Goal: Task Accomplishment & Management: Manage account settings

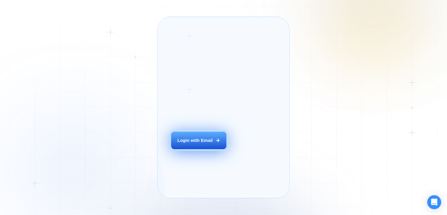
click at [207, 157] on div "Login ‍ Welcome to GigRadar. AI Business Manager for Agencies Login with Email" at bounding box center [205, 108] width 83 height 168
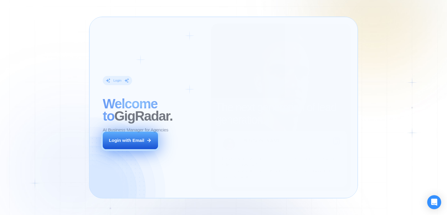
click at [148, 142] on icon at bounding box center [148, 140] width 5 height 5
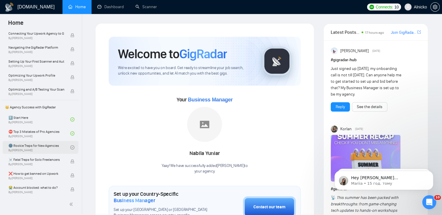
scroll to position [87, 0]
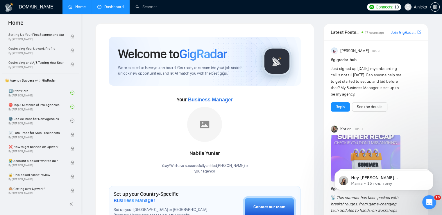
click at [118, 5] on link "Dashboard" at bounding box center [110, 6] width 26 height 5
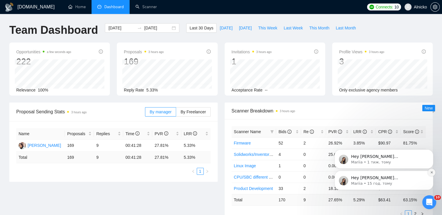
click at [432, 171] on icon "Dismiss notification" at bounding box center [432, 171] width 3 height 3
click at [432, 171] on icon "Dismiss notification" at bounding box center [432, 172] width 3 height 3
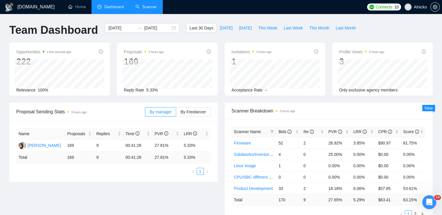
click at [150, 9] on link "Scanner" at bounding box center [147, 6] width 22 height 5
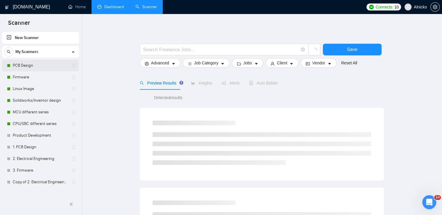
click at [33, 67] on link "PCB Design" at bounding box center [40, 66] width 55 height 12
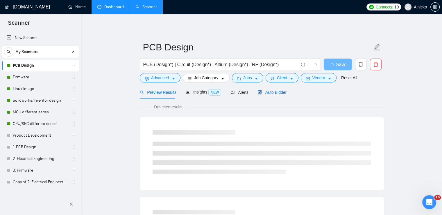
click at [270, 92] on span "Auto Bidder" at bounding box center [272, 92] width 29 height 5
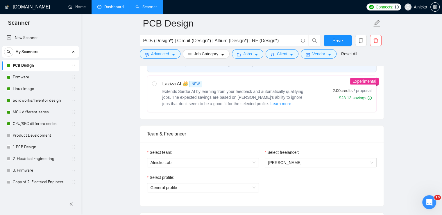
scroll to position [349, 0]
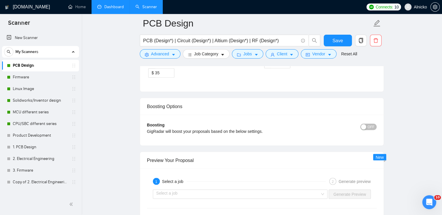
scroll to position [1018, 0]
click at [372, 127] on span "OFF" at bounding box center [371, 126] width 7 height 6
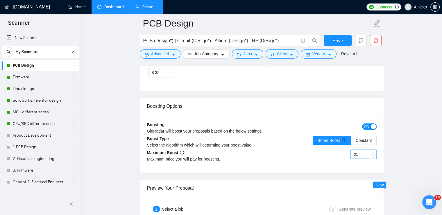
click at [370, 152] on input "25" at bounding box center [364, 154] width 26 height 9
type input "2"
type input "20"
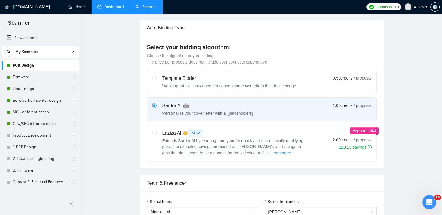
scroll to position [0, 0]
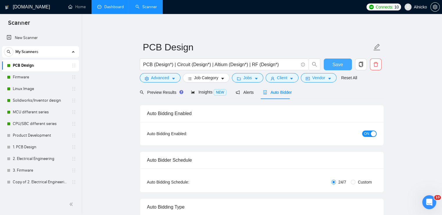
click at [334, 67] on span "Save" at bounding box center [338, 64] width 10 height 7
click at [27, 78] on link "Firmware" at bounding box center [40, 77] width 55 height 12
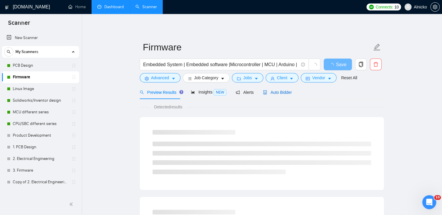
click at [271, 93] on span "Auto Bidder" at bounding box center [277, 92] width 29 height 5
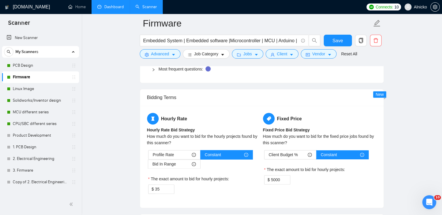
scroll to position [1018, 0]
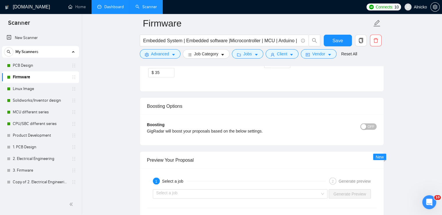
click at [364, 125] on div "button" at bounding box center [363, 126] width 5 height 5
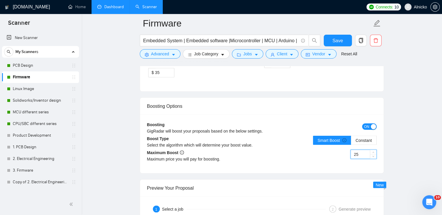
drag, startPoint x: 360, startPoint y: 151, endPoint x: 354, endPoint y: 152, distance: 6.7
click at [354, 152] on input "25" at bounding box center [364, 154] width 26 height 9
type input "20"
click at [335, 39] on span "Save" at bounding box center [338, 40] width 10 height 7
click at [23, 86] on link "Linux Image" at bounding box center [40, 89] width 55 height 12
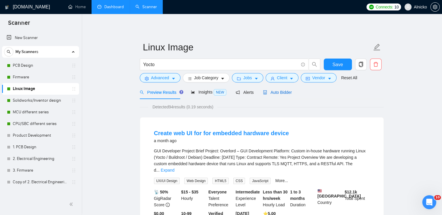
click at [278, 91] on span "Auto Bidder" at bounding box center [277, 92] width 29 height 5
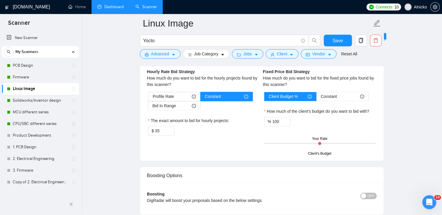
scroll to position [1047, 0]
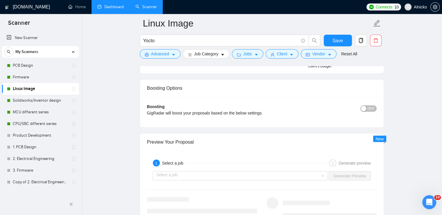
click at [370, 107] on span "OFF" at bounding box center [371, 108] width 7 height 6
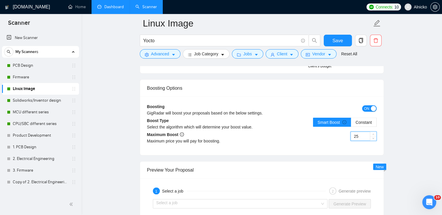
drag, startPoint x: 360, startPoint y: 132, endPoint x: 352, endPoint y: 135, distance: 8.6
click at [352, 135] on input "25" at bounding box center [364, 135] width 26 height 9
type input "20"
click at [337, 38] on span "Save" at bounding box center [338, 40] width 10 height 7
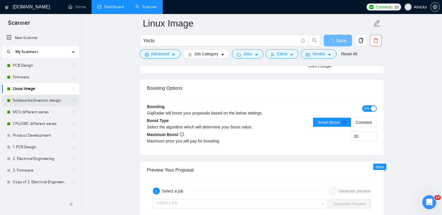
click at [34, 100] on link "Solidworks/Inventor design" at bounding box center [40, 101] width 55 height 12
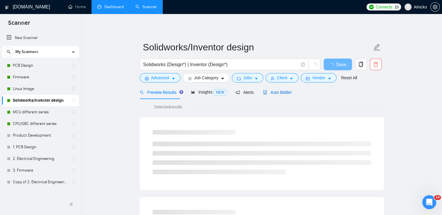
click at [273, 94] on span "Auto Bidder" at bounding box center [277, 92] width 29 height 5
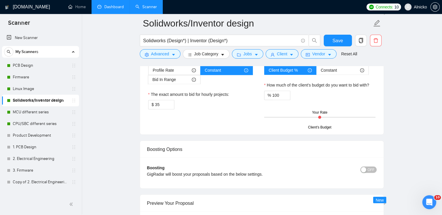
scroll to position [1018, 0]
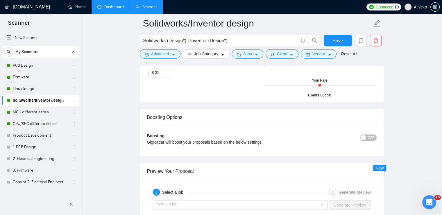
click at [371, 138] on span "OFF" at bounding box center [371, 137] width 7 height 6
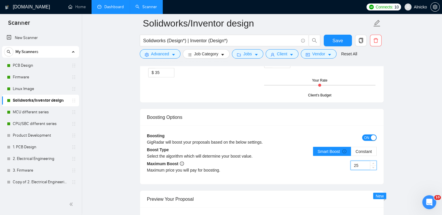
drag, startPoint x: 360, startPoint y: 164, endPoint x: 350, endPoint y: 166, distance: 10.4
click at [350, 166] on div "25" at bounding box center [319, 168] width 115 height 16
type input "20"
click at [337, 44] on span "Save" at bounding box center [338, 40] width 10 height 7
click at [25, 66] on link "PCB Design" at bounding box center [40, 66] width 55 height 12
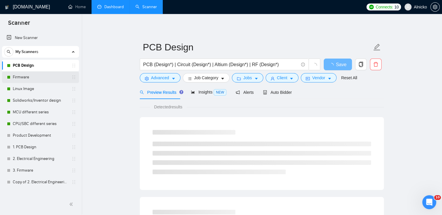
click at [25, 74] on link "Firmware" at bounding box center [40, 77] width 55 height 12
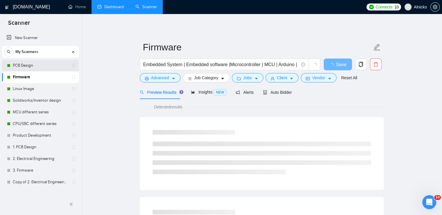
click at [26, 65] on link "PCB Design" at bounding box center [40, 66] width 55 height 12
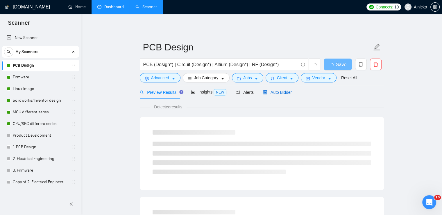
click at [276, 92] on span "Auto Bidder" at bounding box center [277, 92] width 29 height 5
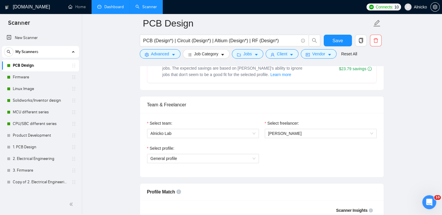
scroll to position [378, 0]
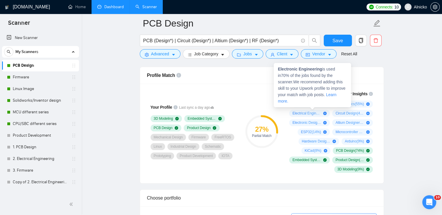
click at [330, 95] on link "Learn more." at bounding box center [307, 97] width 59 height 11
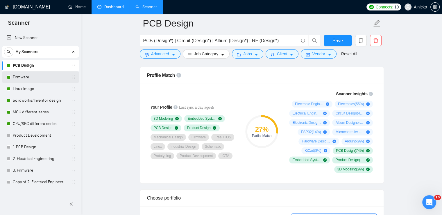
click at [26, 80] on link "Firmware" at bounding box center [40, 77] width 55 height 12
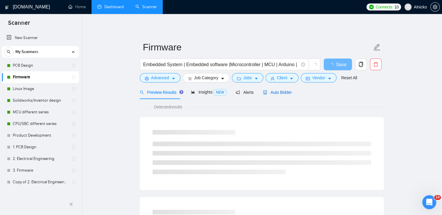
click at [284, 90] on span "Auto Bidder" at bounding box center [277, 92] width 29 height 5
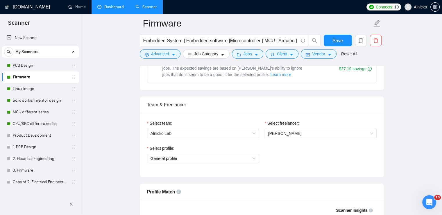
scroll to position [378, 0]
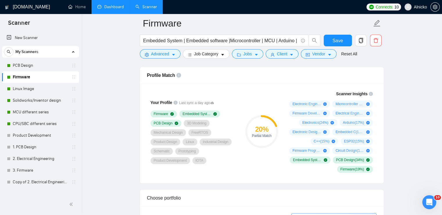
click at [31, 100] on link "Solidworks/Inventor design" at bounding box center [40, 101] width 55 height 12
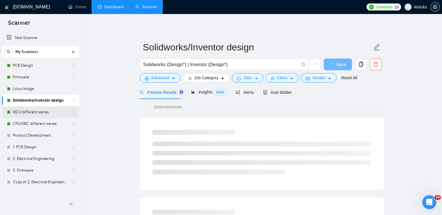
click at [31, 108] on link "MCU different series" at bounding box center [40, 112] width 55 height 12
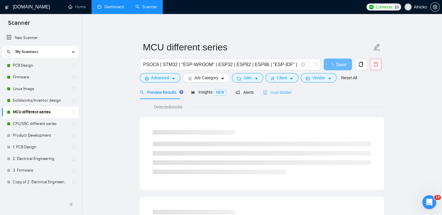
click at [278, 96] on div "Auto Bidder" at bounding box center [277, 92] width 29 height 14
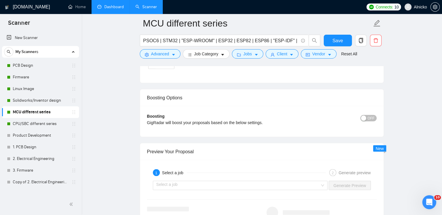
scroll to position [1047, 0]
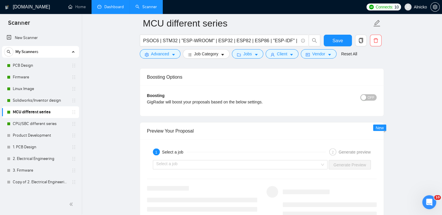
click at [371, 96] on span "OFF" at bounding box center [371, 97] width 7 height 6
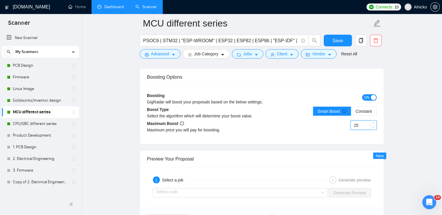
drag, startPoint x: 361, startPoint y: 122, endPoint x: 354, endPoint y: 125, distance: 7.7
click at [354, 125] on input "25" at bounding box center [364, 124] width 26 height 9
type input "20"
click at [335, 41] on span "Save" at bounding box center [338, 40] width 10 height 7
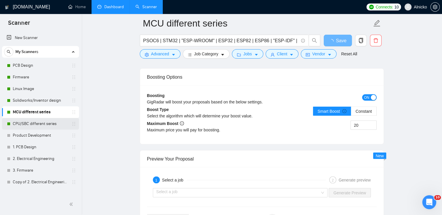
click at [41, 124] on link "CPU/SBC different series" at bounding box center [40, 124] width 55 height 12
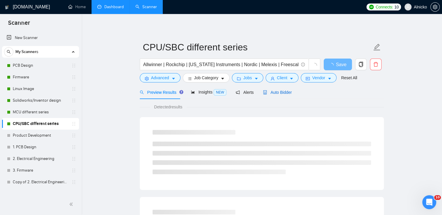
click at [280, 93] on span "Auto Bidder" at bounding box center [277, 92] width 29 height 5
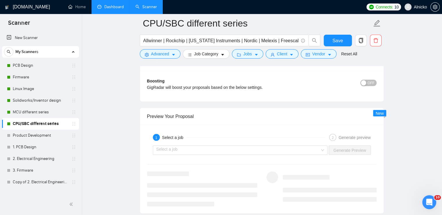
scroll to position [1018, 0]
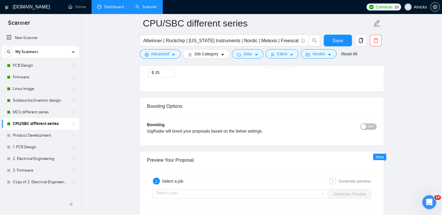
click at [367, 126] on div "button" at bounding box center [363, 126] width 5 height 5
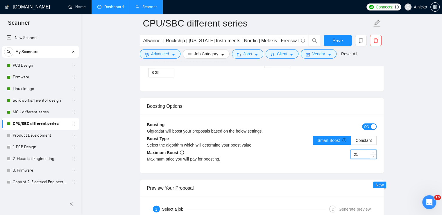
drag, startPoint x: 360, startPoint y: 150, endPoint x: 353, endPoint y: 153, distance: 7.4
click at [353, 153] on input "25" at bounding box center [364, 154] width 26 height 9
type input "20"
click at [335, 42] on span "Save" at bounding box center [338, 40] width 10 height 7
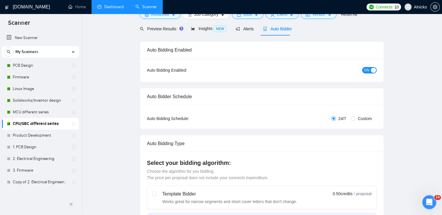
scroll to position [0, 0]
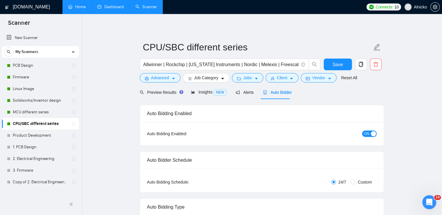
click at [81, 7] on link "Home" at bounding box center [76, 6] width 17 height 5
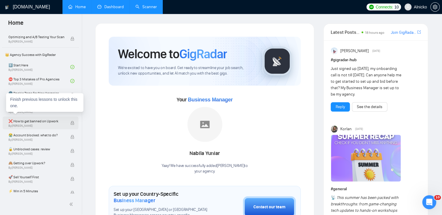
scroll to position [79, 0]
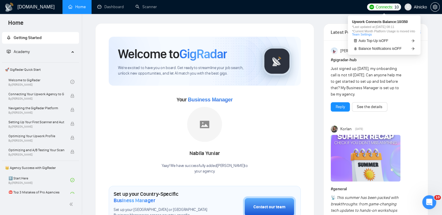
click at [386, 8] on span "Connects:" at bounding box center [384, 7] width 17 height 6
click at [394, 43] on link "Auto Top-Up is OFF" at bounding box center [384, 41] width 65 height 6
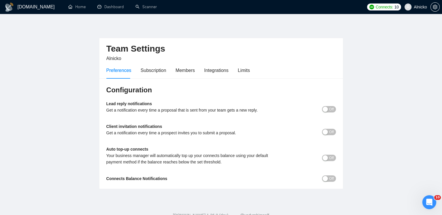
click at [400, 10] on div "Connects: 10" at bounding box center [384, 6] width 34 height 7
click at [396, 6] on span "10" at bounding box center [397, 7] width 4 height 6
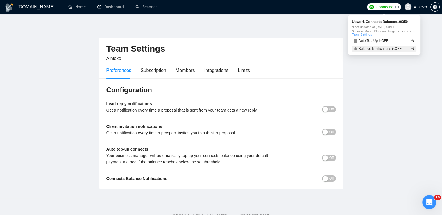
click at [403, 51] on link "Balance Notifications is OFF" at bounding box center [384, 49] width 65 height 6
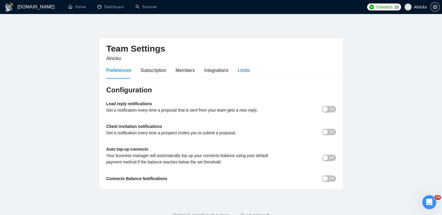
click at [242, 70] on div "Limits" at bounding box center [244, 70] width 12 height 7
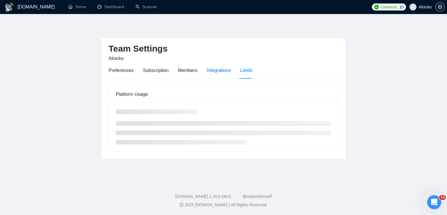
click at [218, 71] on div "Integrations" at bounding box center [219, 70] width 24 height 7
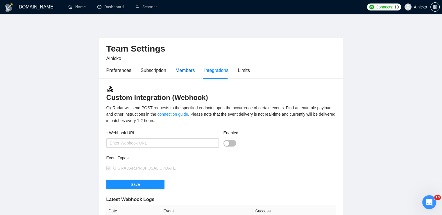
click at [184, 71] on div "Members" at bounding box center [185, 70] width 19 height 7
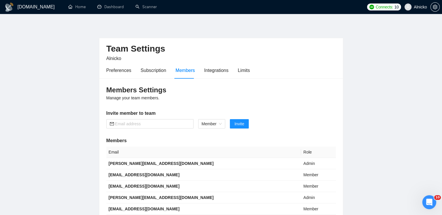
click at [198, 72] on div "Preferences Subscription Members Integrations Limits" at bounding box center [178, 70] width 144 height 17
click at [208, 72] on div "Integrations" at bounding box center [216, 70] width 24 height 7
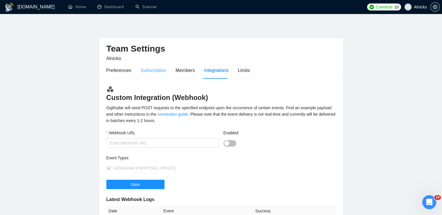
click at [149, 76] on div "Subscription" at bounding box center [154, 70] width 26 height 17
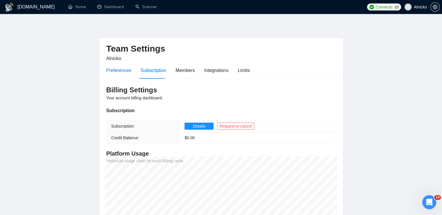
click at [121, 72] on div "Preferences" at bounding box center [118, 70] width 25 height 7
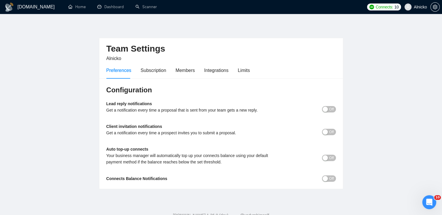
click at [63, 86] on main "Team Settings Alnicko Preferences Subscription Members Integrations Limits Conf…" at bounding box center [221, 106] width 424 height 166
